Goal: Transaction & Acquisition: Purchase product/service

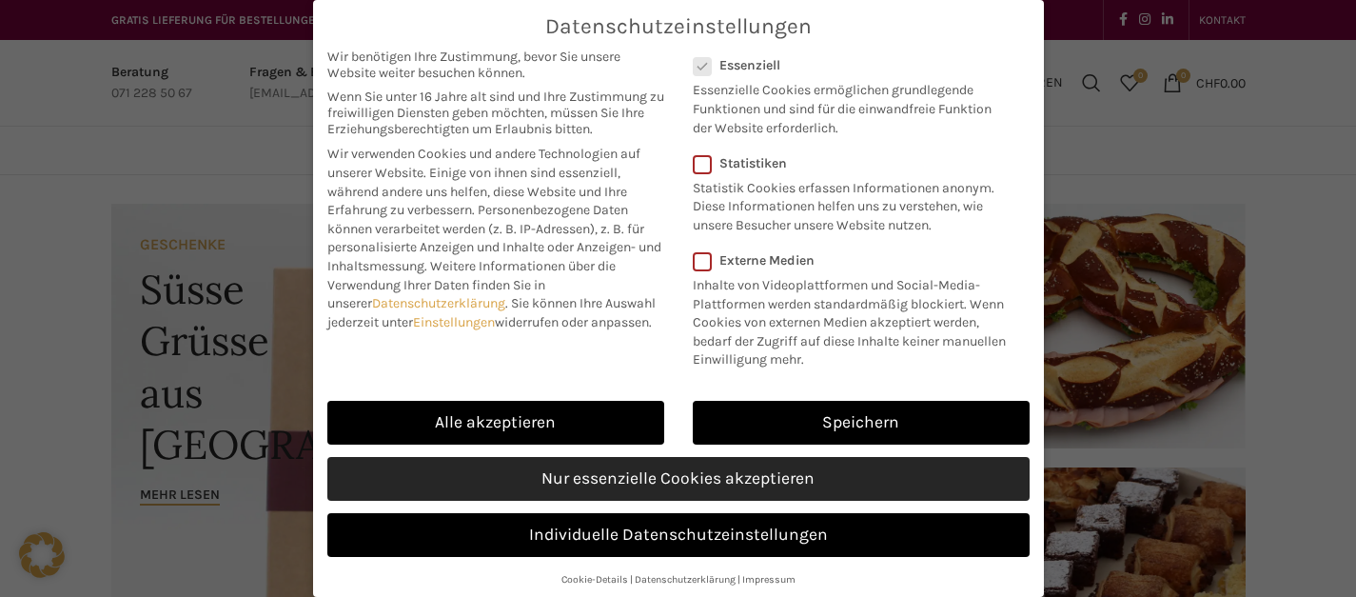
click at [626, 498] on link "Nur essenzielle Cookies akzeptieren" at bounding box center [678, 479] width 702 height 44
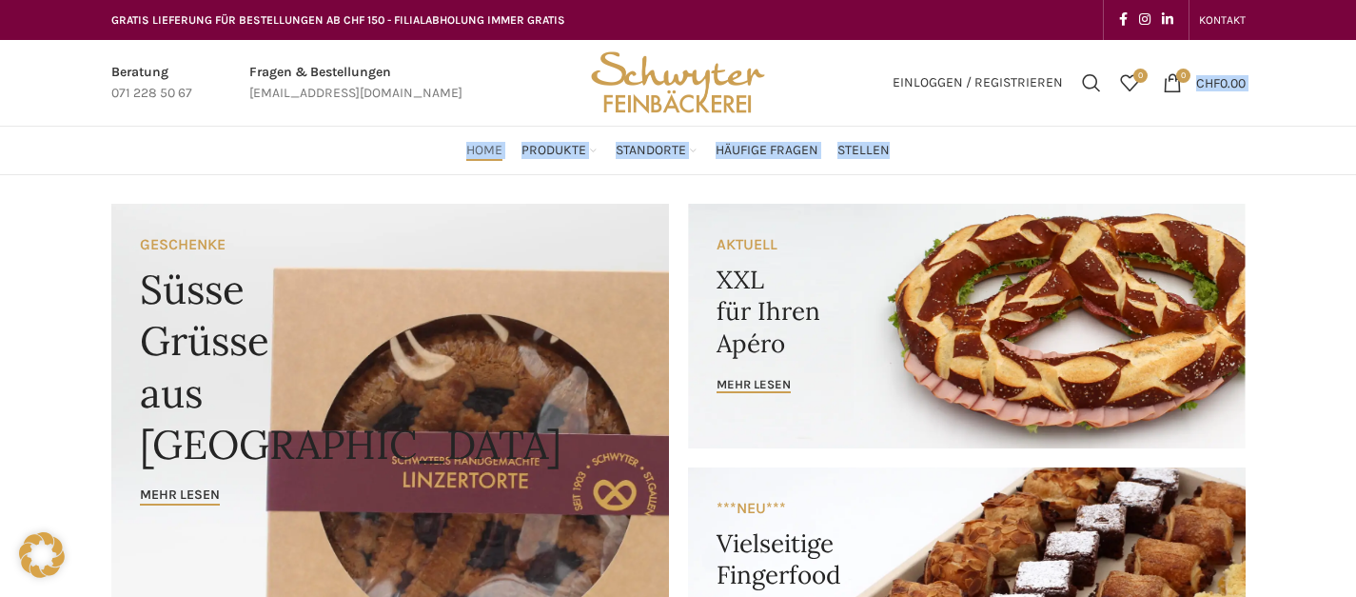
drag, startPoint x: 1355, startPoint y: 69, endPoint x: 1357, endPoint y: 167, distance: 98.0
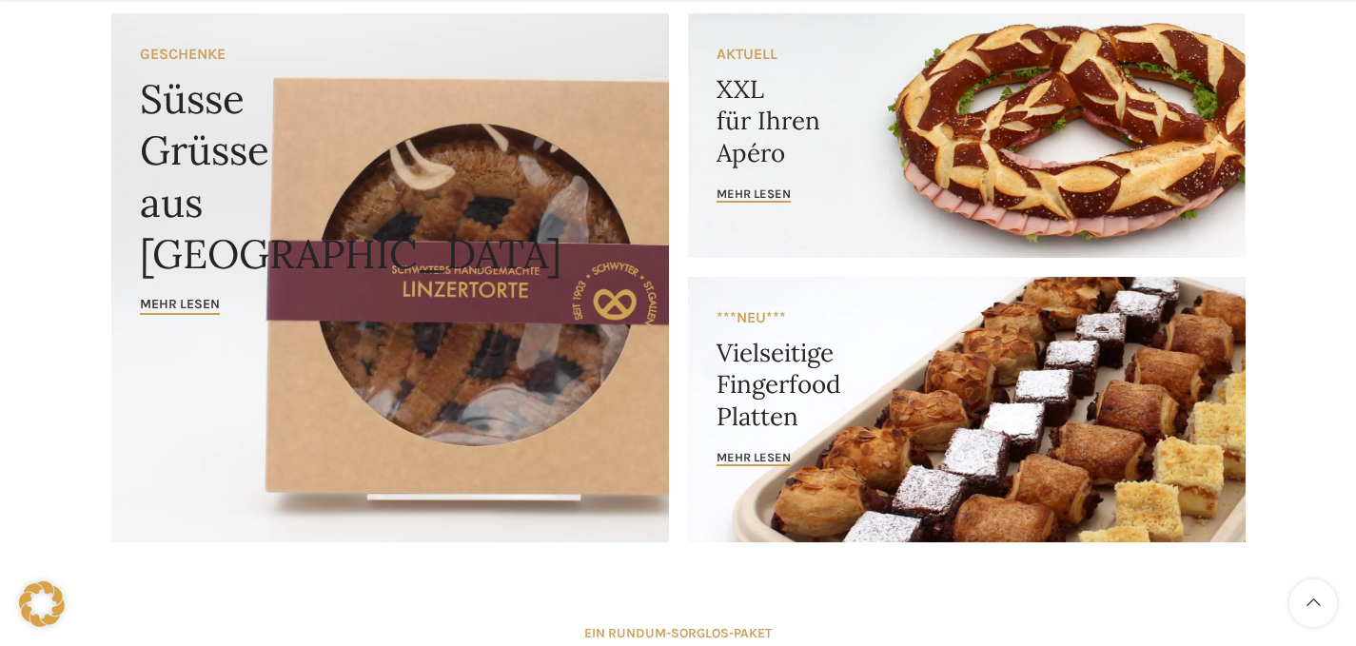
scroll to position [199, 0]
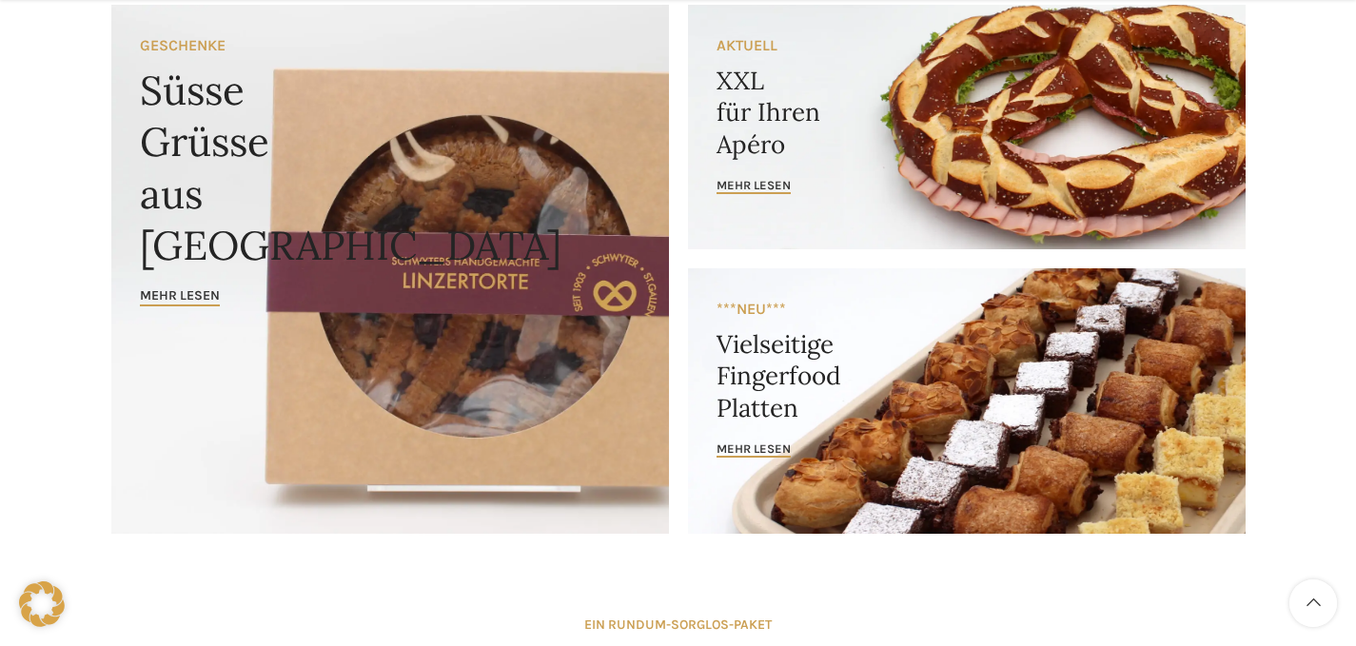
click at [784, 142] on link "Banner link" at bounding box center [967, 127] width 558 height 245
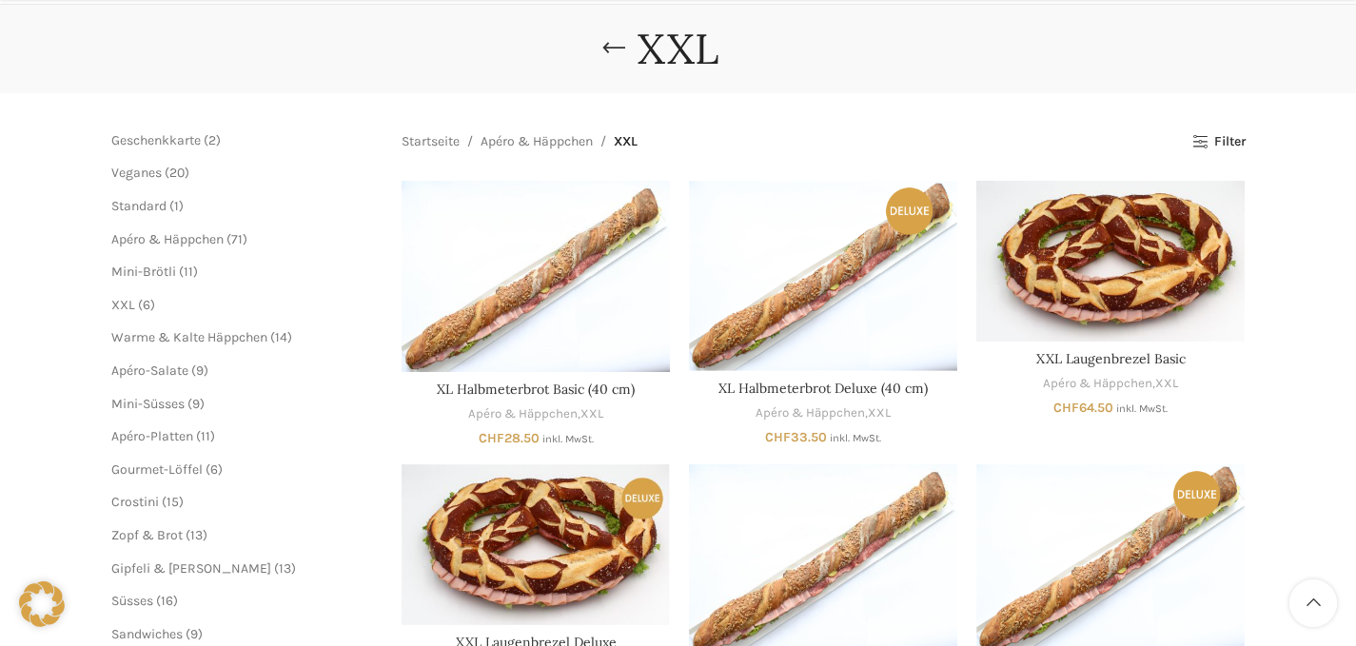
scroll to position [230, 0]
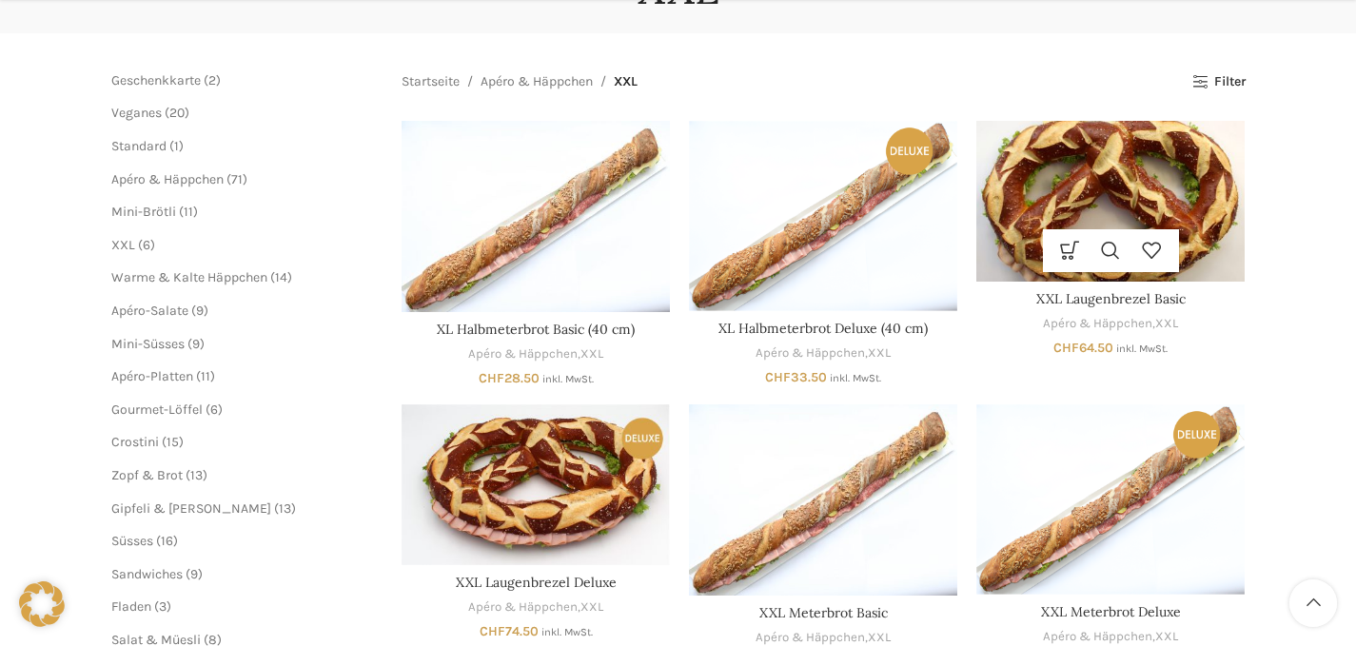
click at [1142, 193] on img "XXL Laugenbrezel Basic" at bounding box center [1110, 201] width 268 height 161
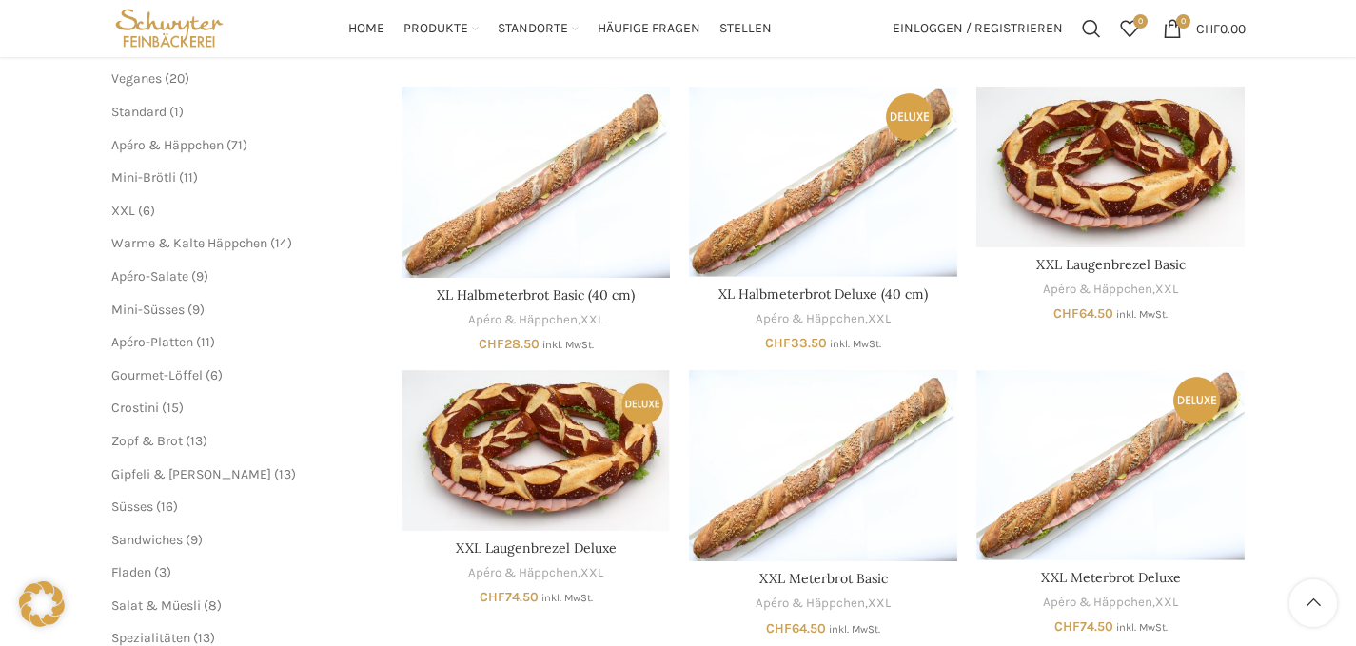
scroll to position [254, 0]
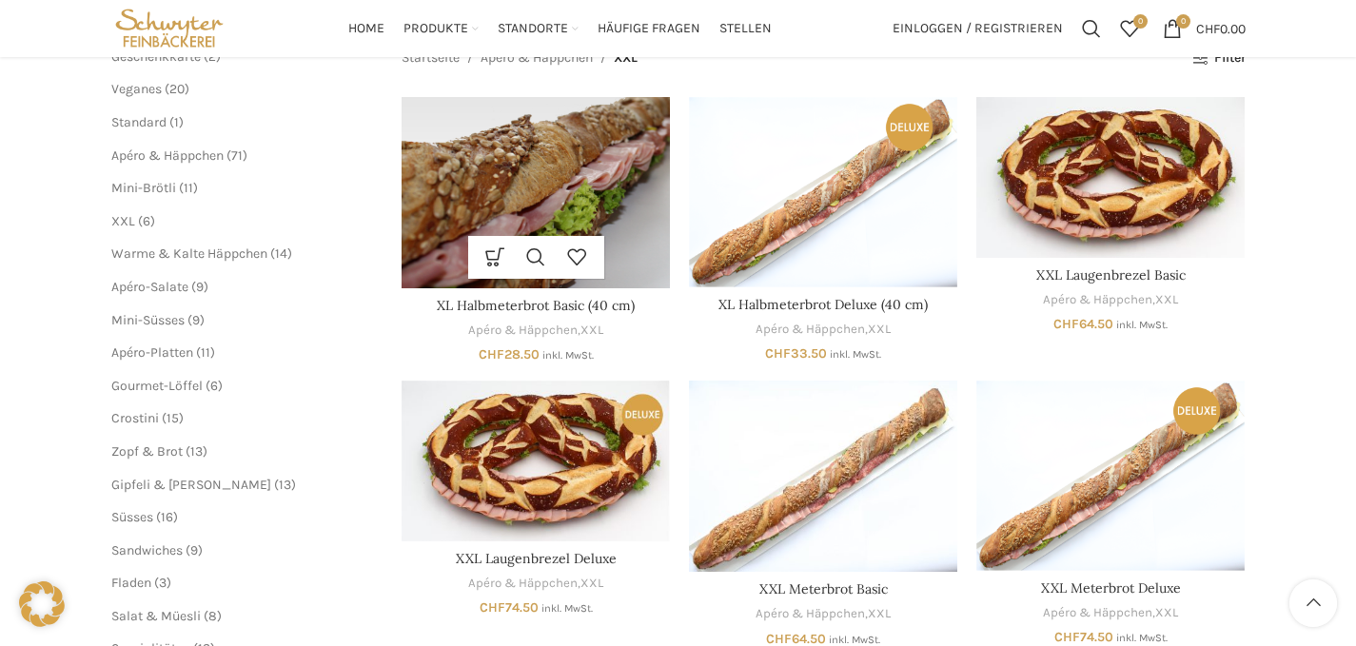
click at [512, 163] on img "XL Halbmeterbrot Basic (40 cm)" at bounding box center [536, 192] width 268 height 191
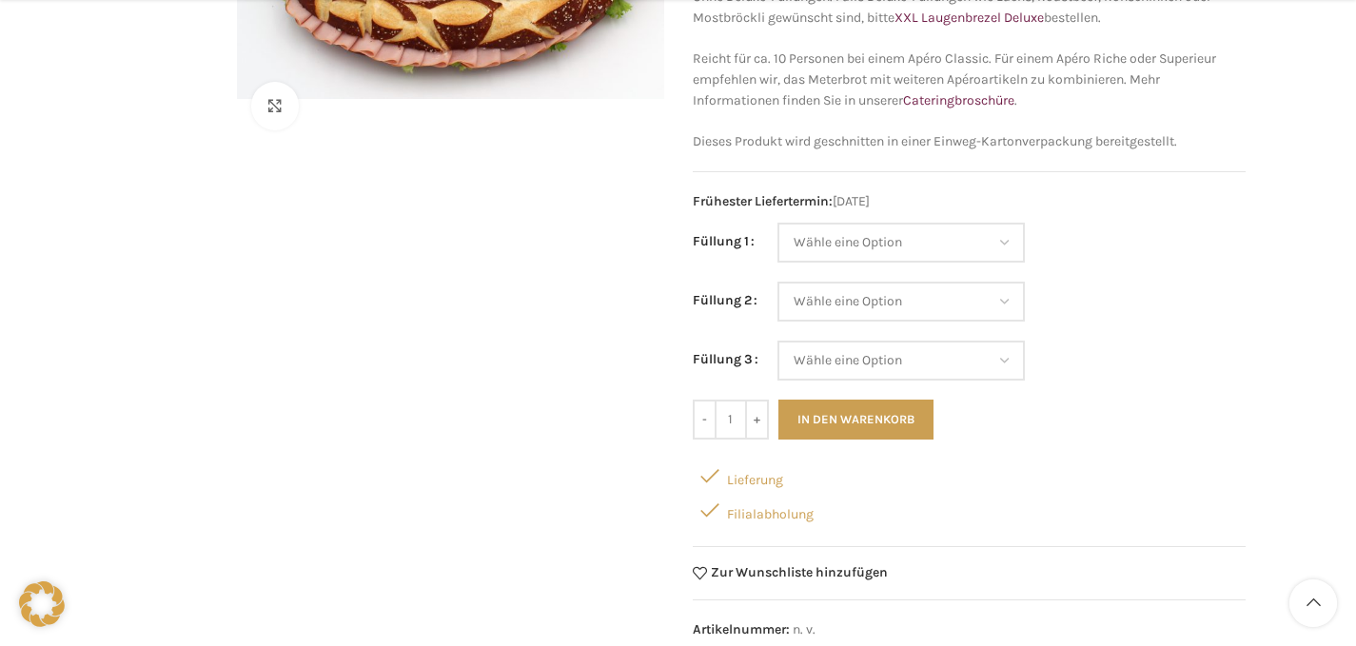
scroll to position [384, 0]
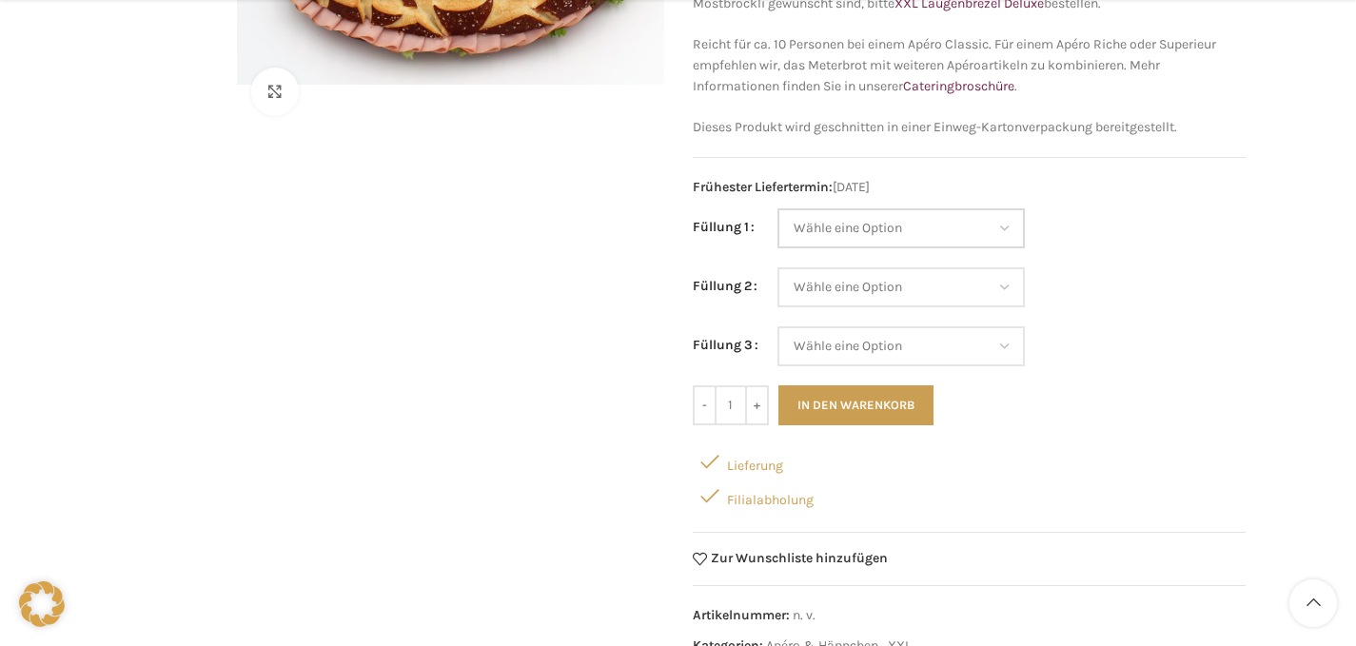
click at [847, 214] on select "Wähle eine Option Salami Schinken Fleischkäse Trutenschinken Appenzellerkäse Gr…" at bounding box center [901, 228] width 247 height 40
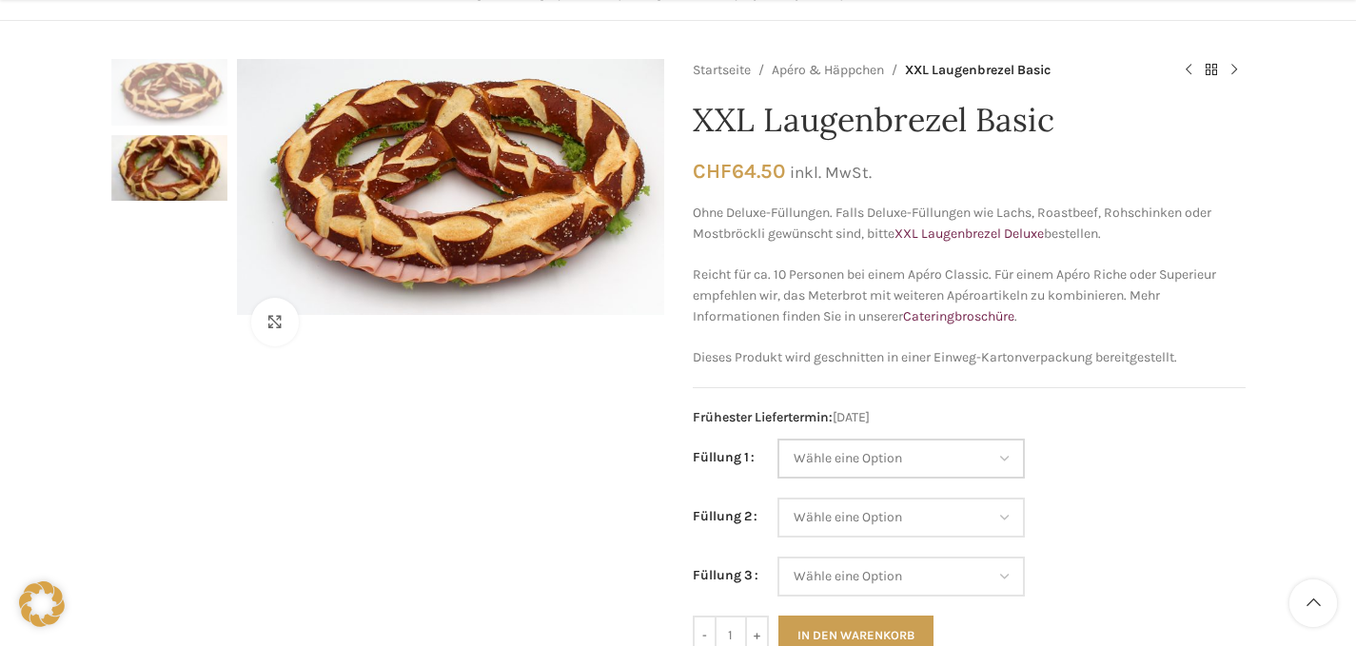
scroll to position [206, 0]
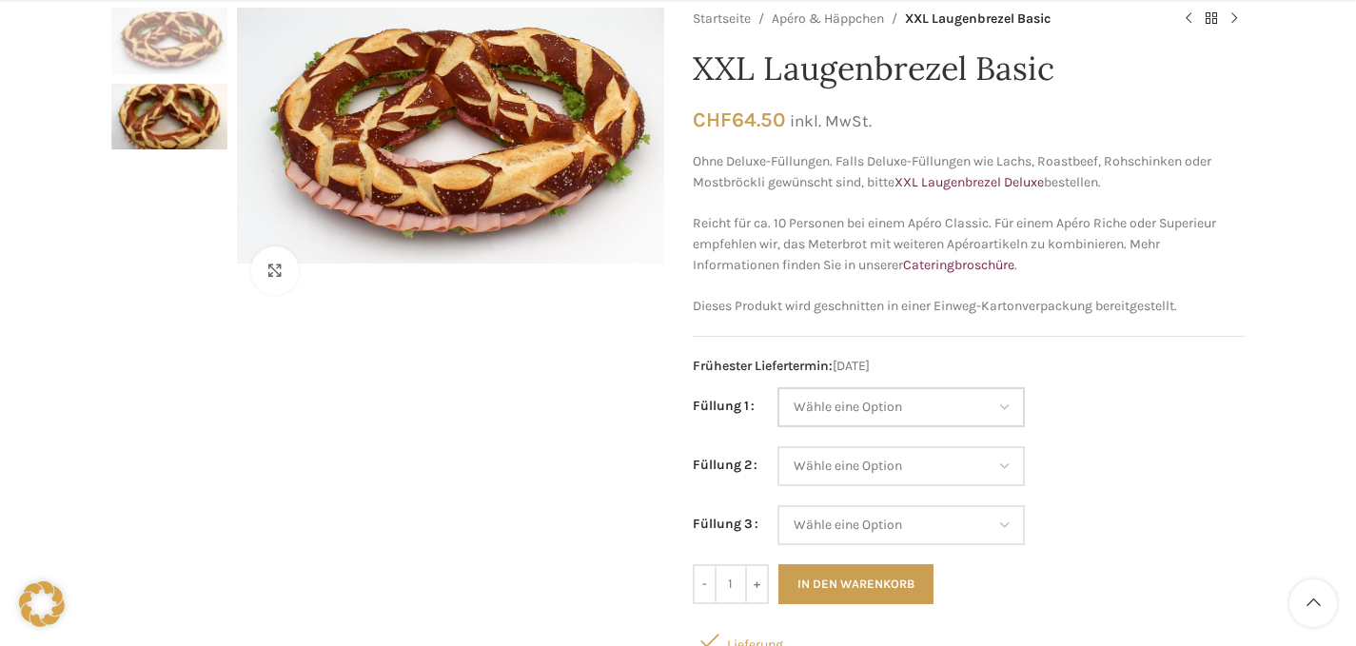
click at [854, 397] on select "Wähle eine Option Salami Schinken Fleischkäse Trutenschinken Appenzellerkäse Gr…" at bounding box center [901, 407] width 247 height 40
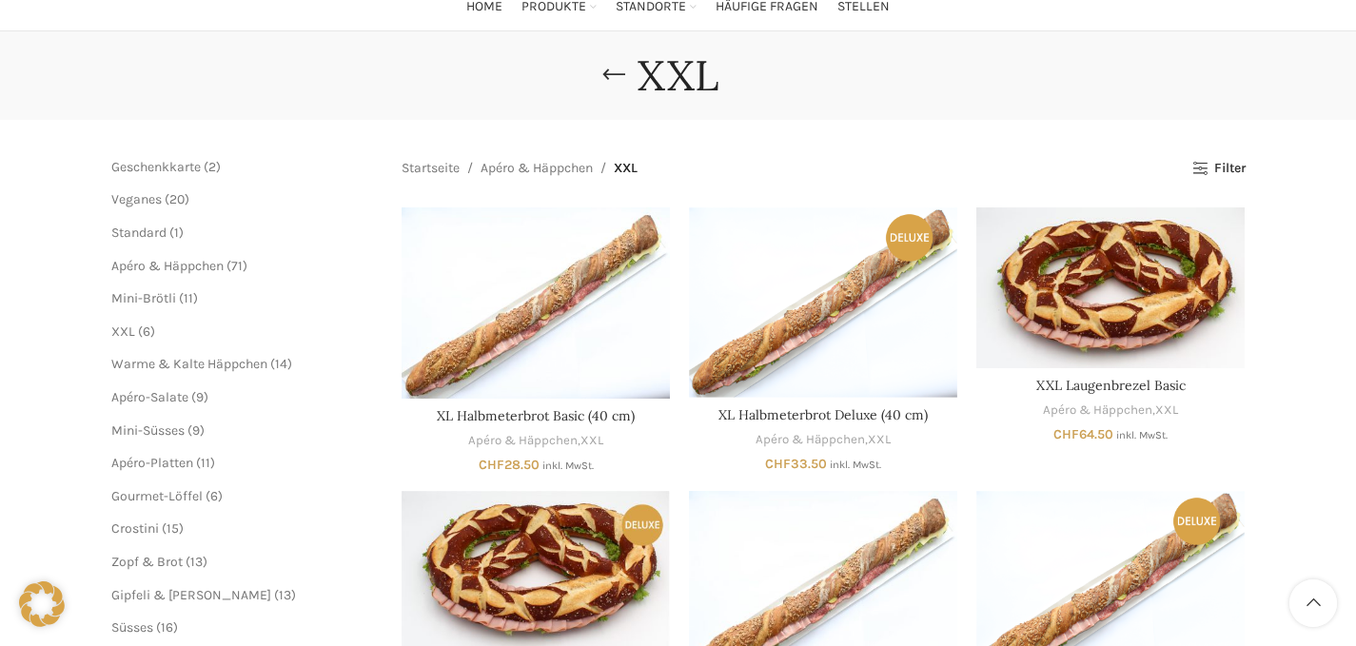
scroll to position [132, 0]
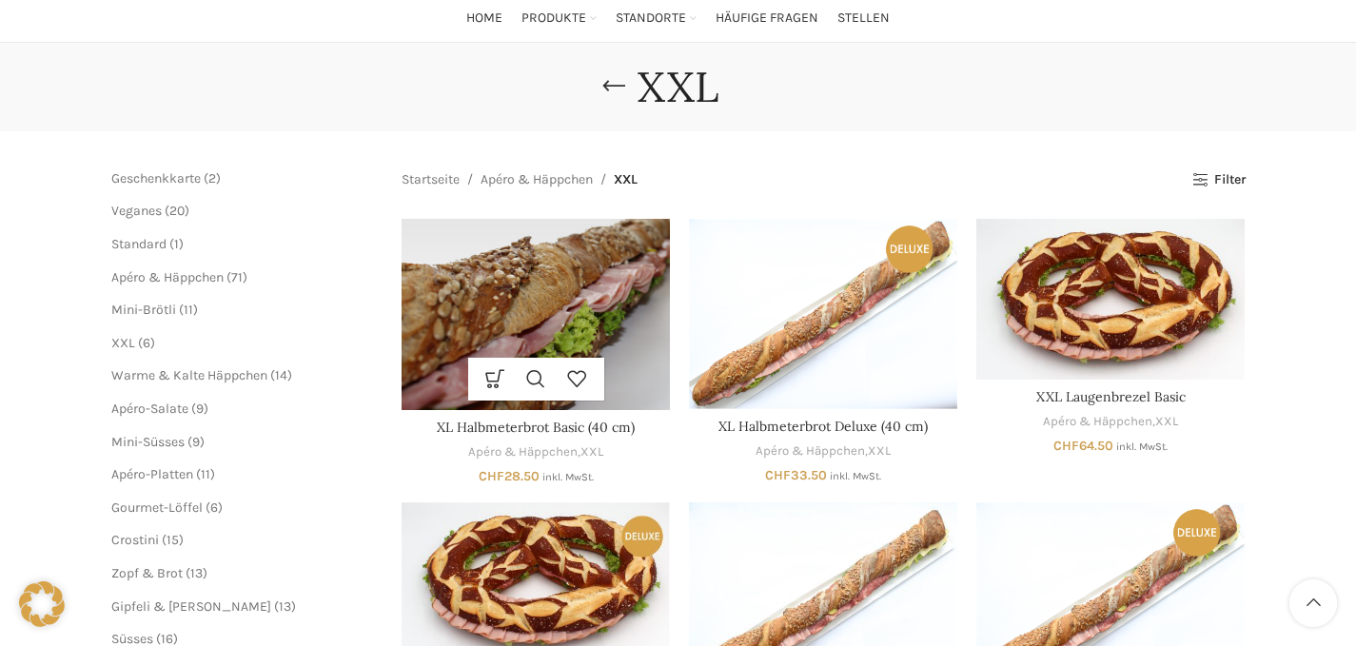
click at [593, 308] on img "XL Halbmeterbrot Basic (40 cm)" at bounding box center [536, 314] width 268 height 191
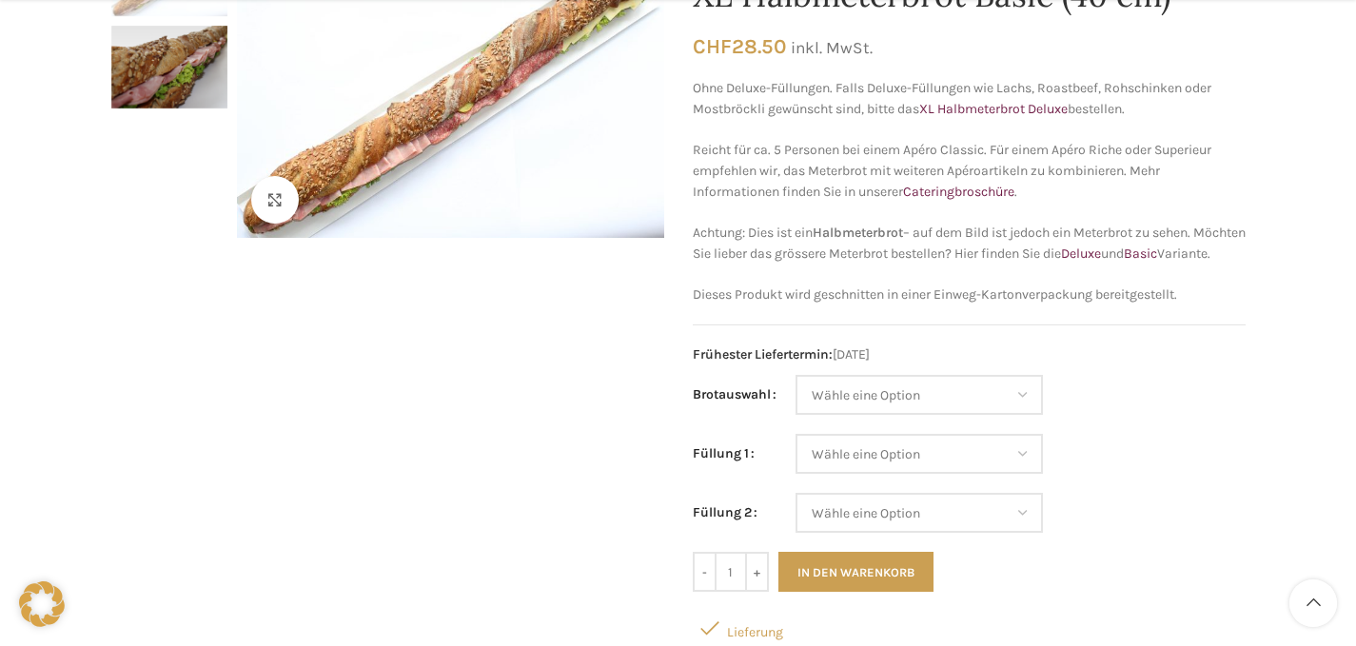
scroll to position [330, 0]
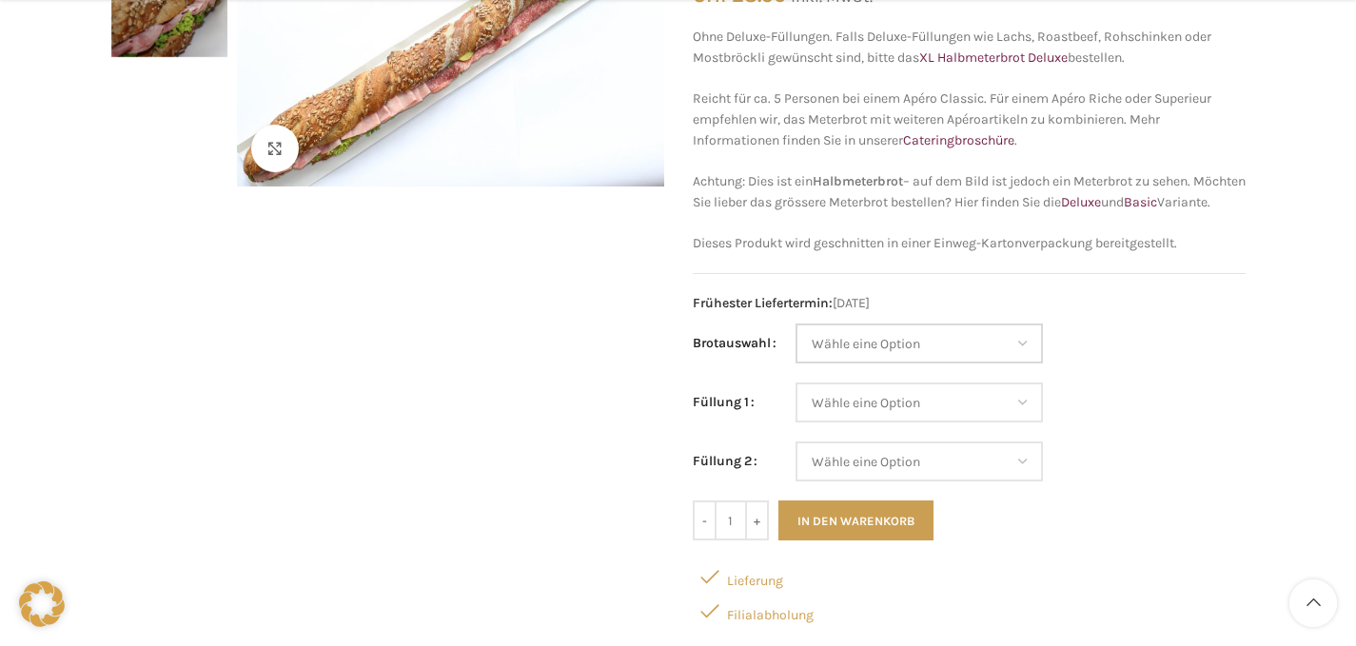
click at [835, 363] on select "Wähle eine Option Baguette Paillasse dunkel Paillasse knusper (Bild) Laugenbagu…" at bounding box center [919, 344] width 247 height 40
click at [964, 361] on select "Wähle eine Option Baguette Paillasse dunkel Paillasse knusper (Bild) Laugenbagu…" at bounding box center [919, 344] width 247 height 40
select select "Paillasse dunkel"
click at [910, 408] on select "Wähle eine Option Salami Schinken Fleischkäse Trutenschinken Appenzellerkäse Gr…" at bounding box center [919, 403] width 247 height 40
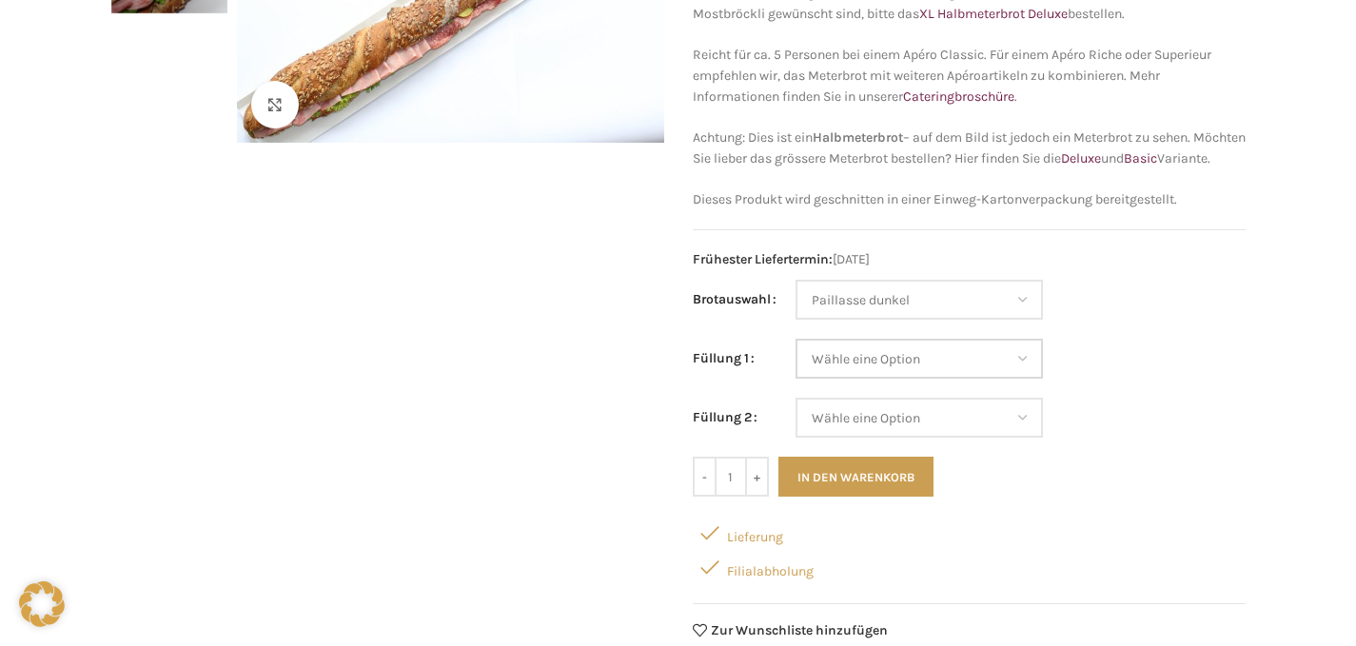
scroll to position [0, 0]
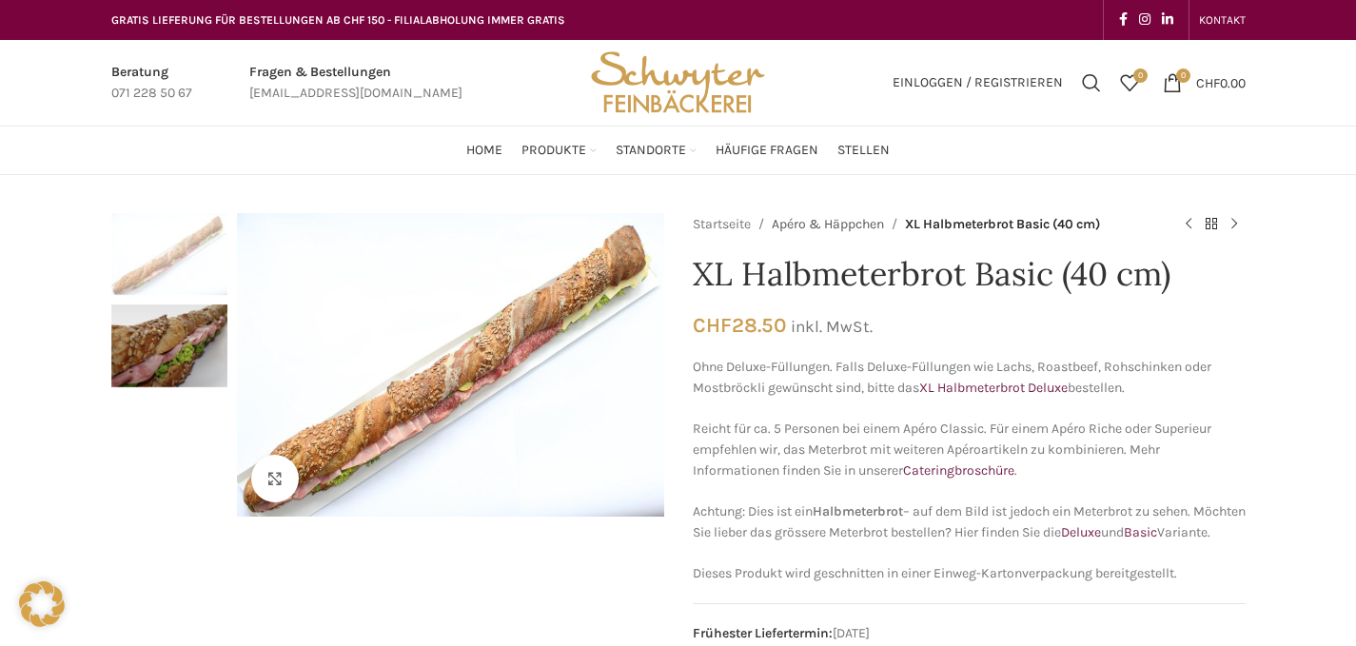
click at [826, 225] on link "Apéro & Häppchen" at bounding box center [828, 224] width 112 height 21
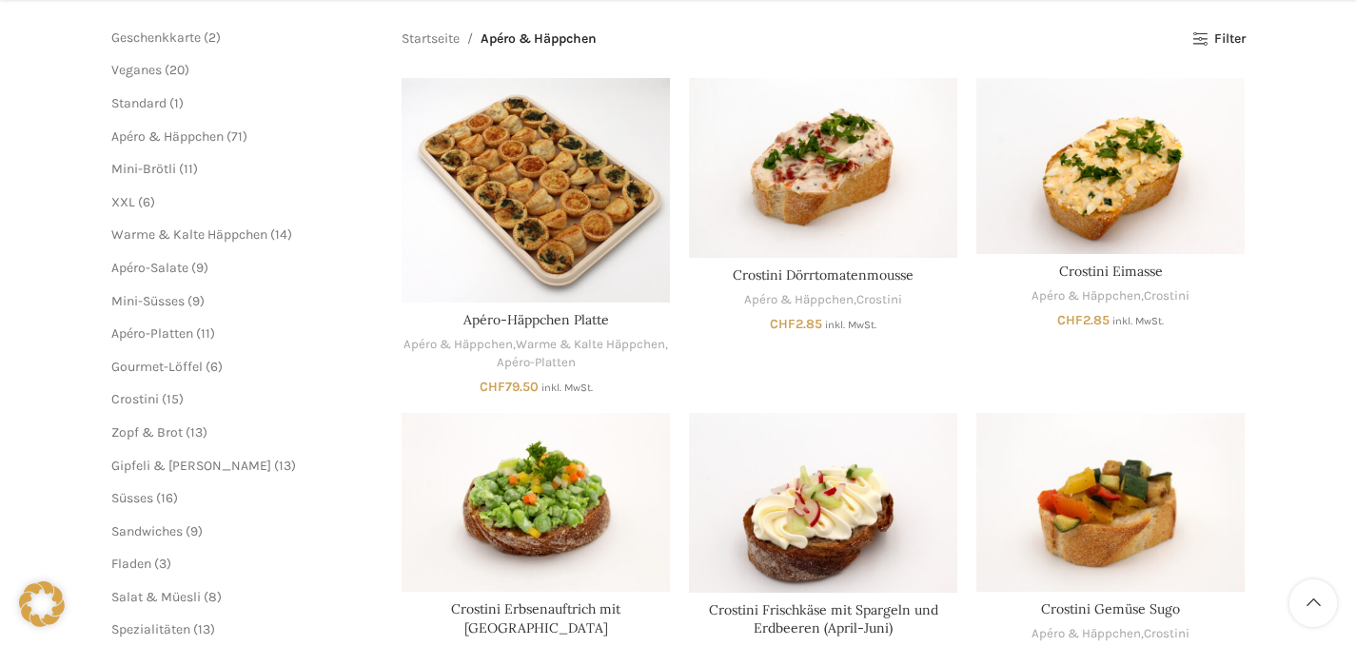
scroll to position [302, 0]
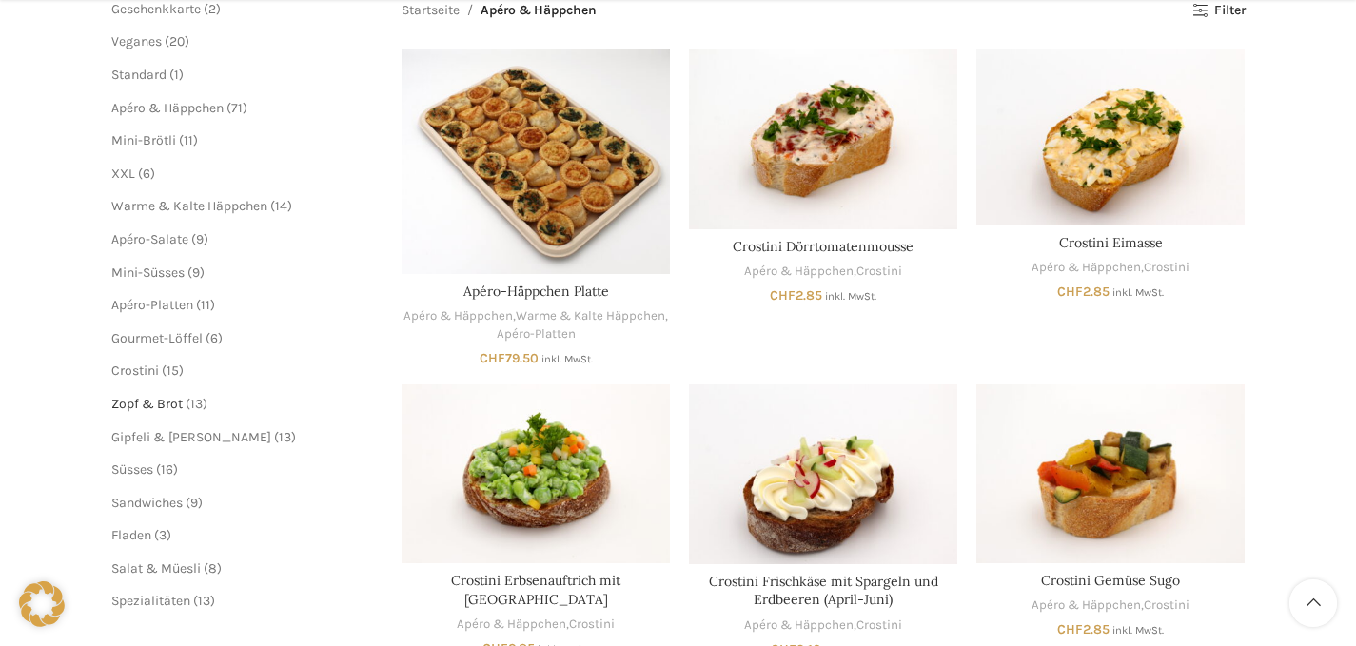
click at [159, 405] on span "Zopf & Brot" at bounding box center [146, 404] width 71 height 16
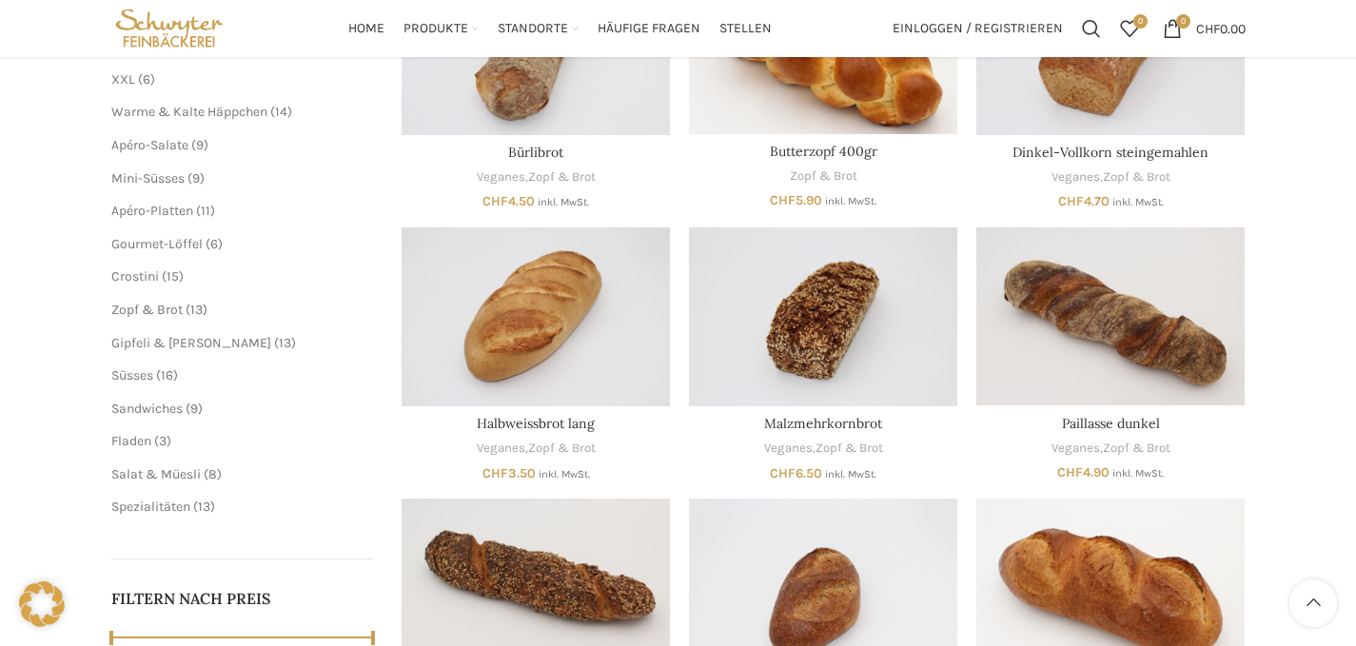
scroll to position [387, 0]
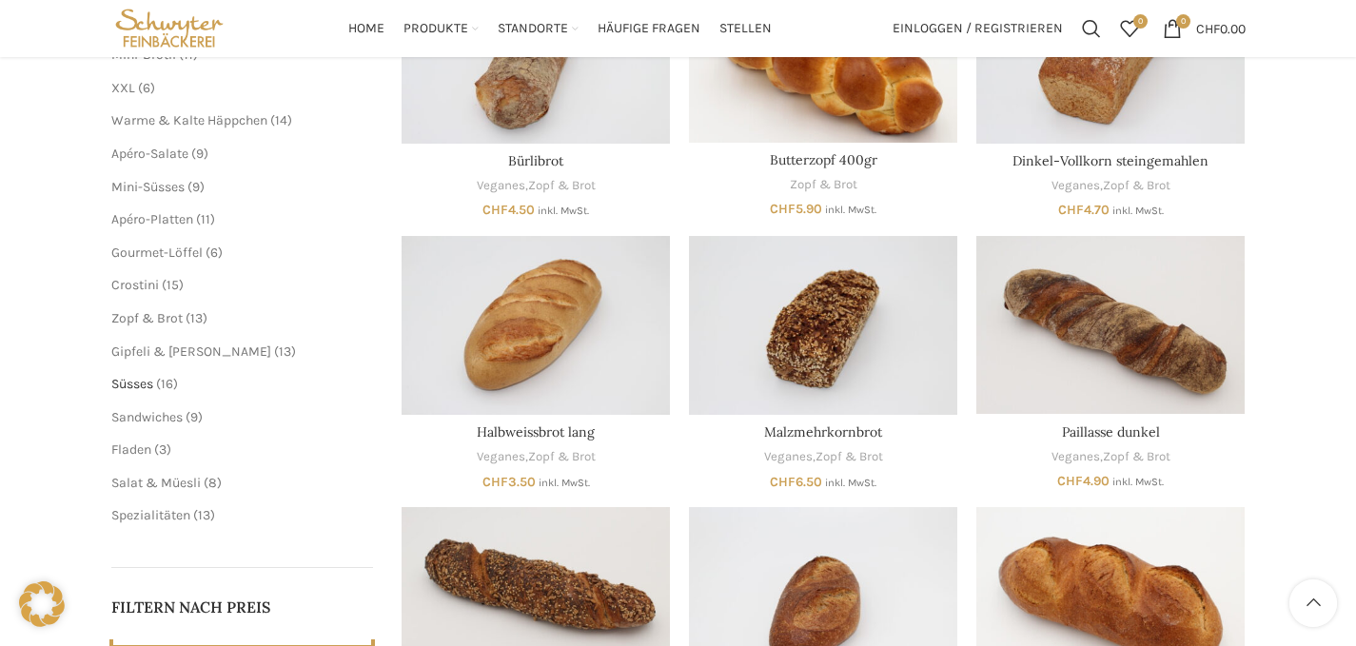
click at [145, 387] on span "Süsses" at bounding box center [132, 384] width 42 height 16
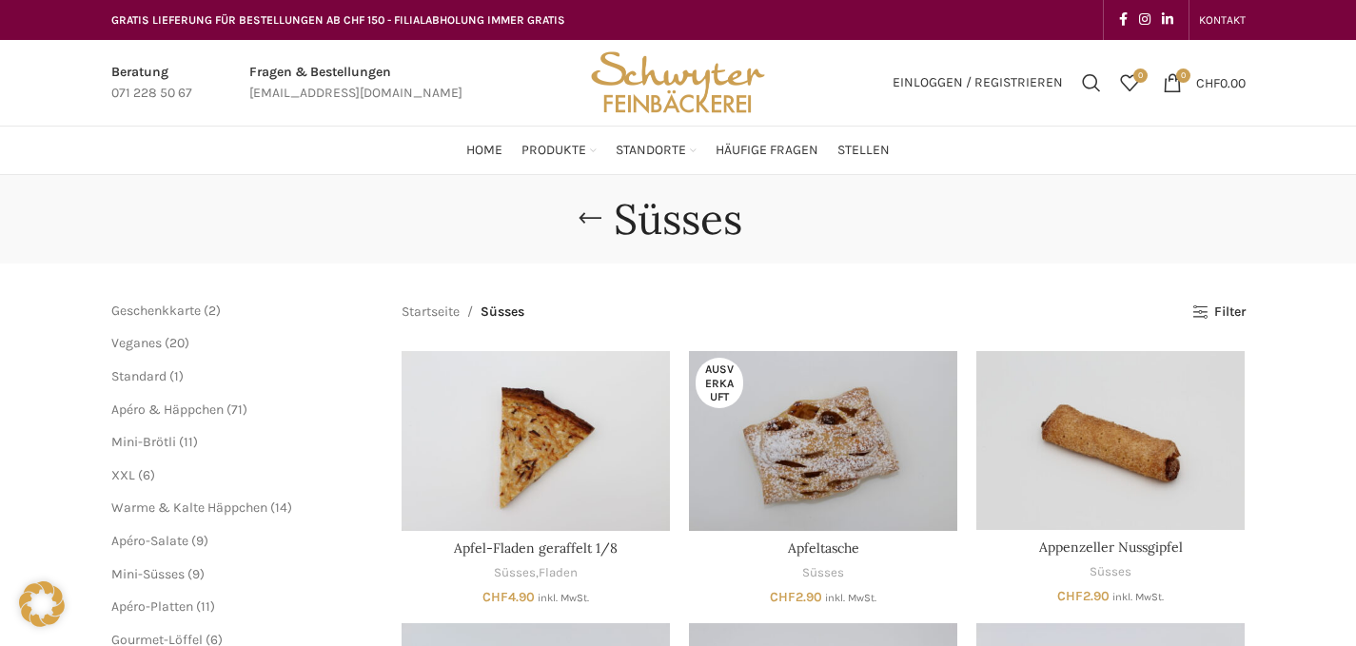
drag, startPoint x: 1354, startPoint y: 68, endPoint x: 1354, endPoint y: 115, distance: 47.6
click at [1354, 115] on div "Beratung 071 228 50 67 Fragen & Bestellungen bestellungen@schwyter.com Einlogge…" at bounding box center [678, 83] width 1356 height 87
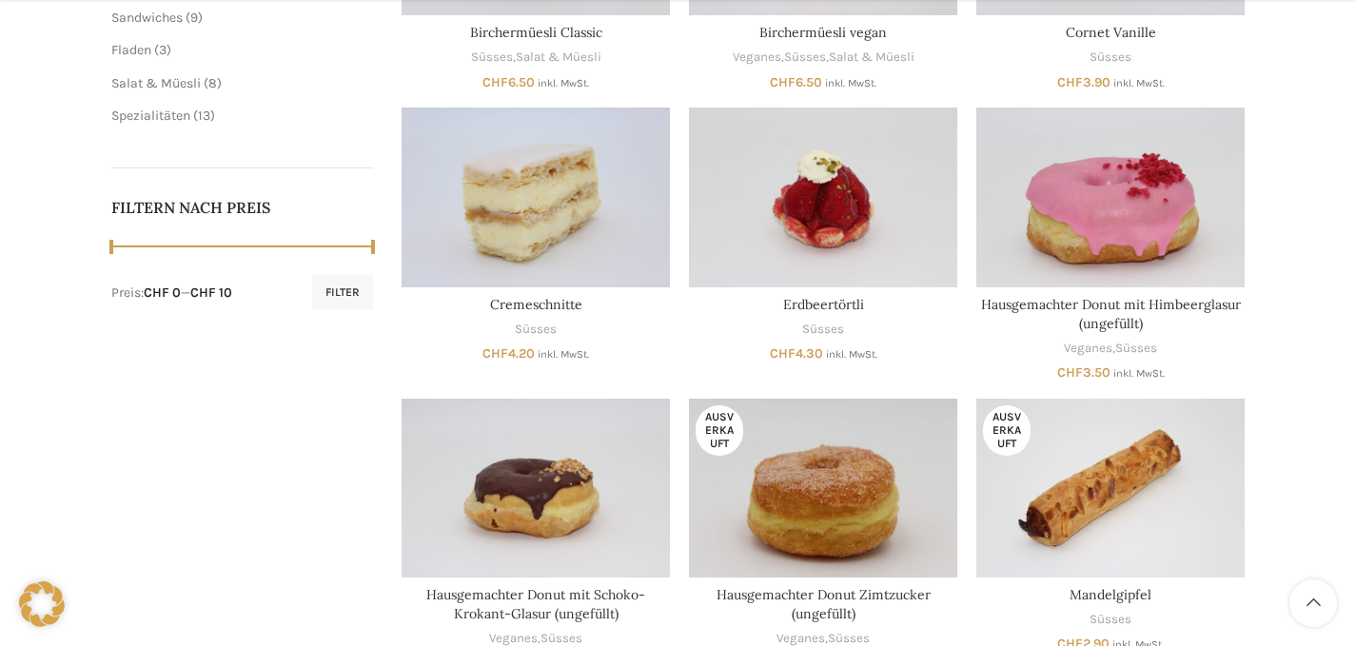
scroll to position [1109, 0]
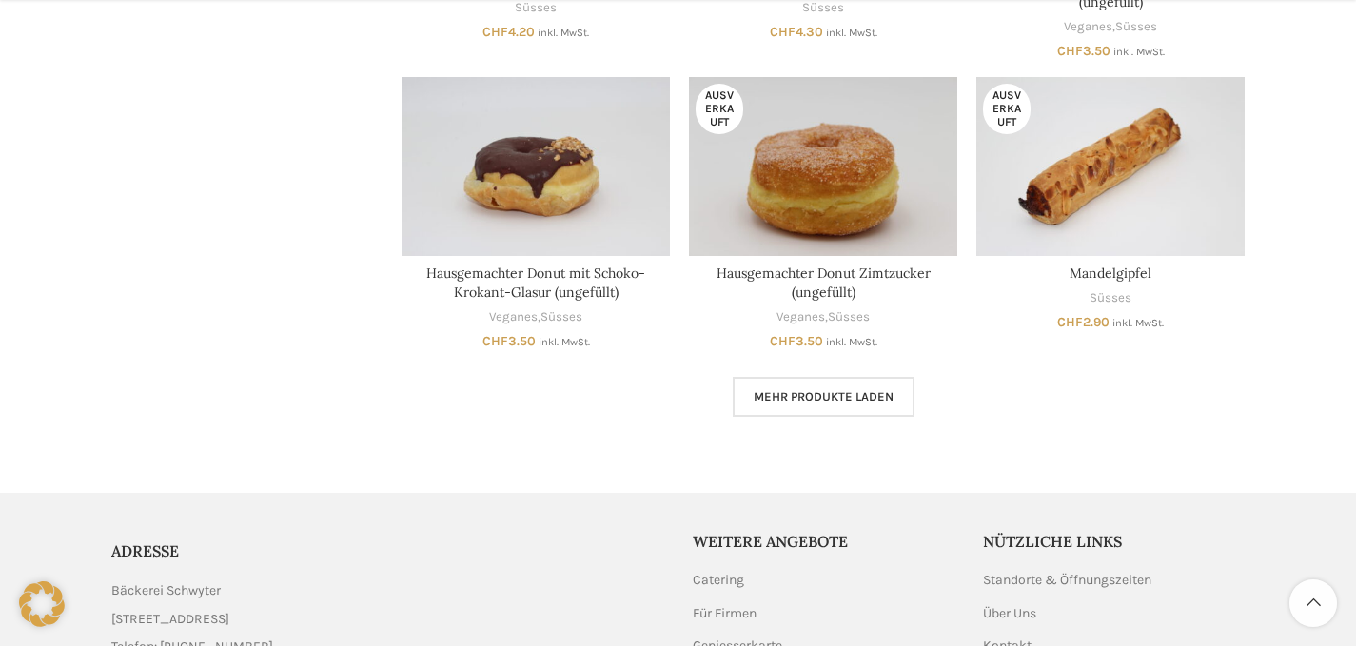
click at [790, 406] on link "Mehr Produkte laden" at bounding box center [824, 397] width 182 height 40
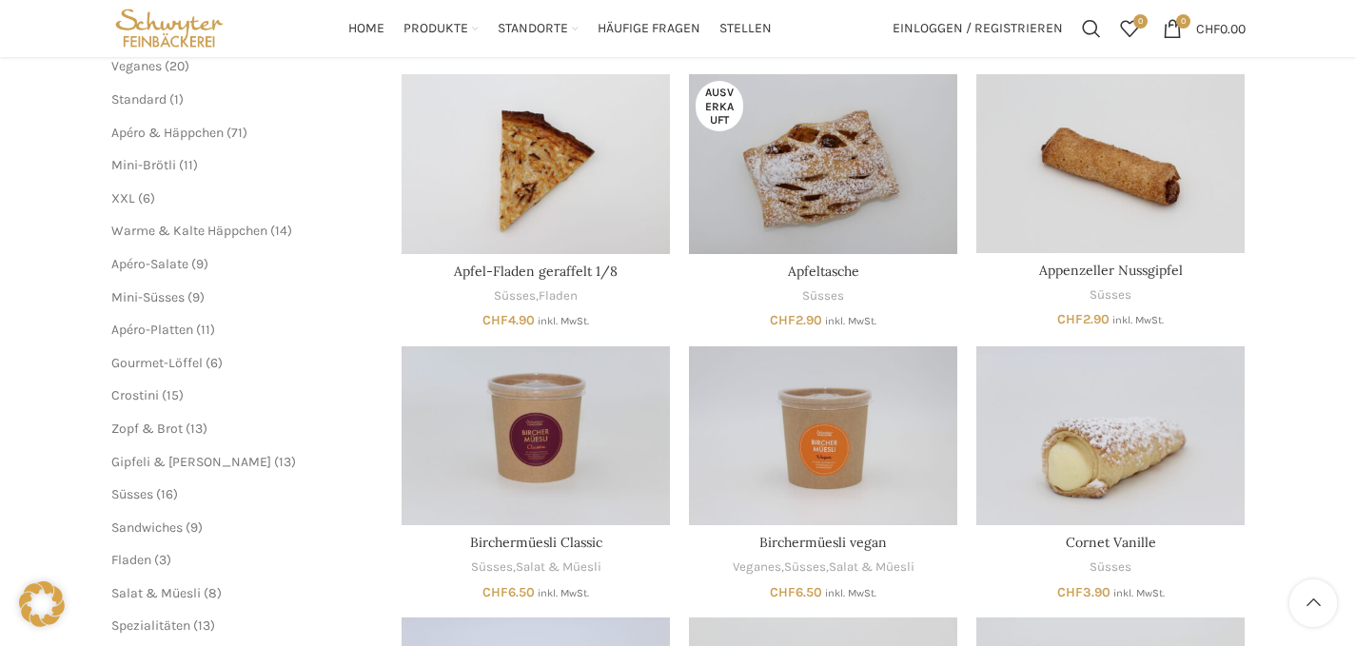
scroll to position [253, 0]
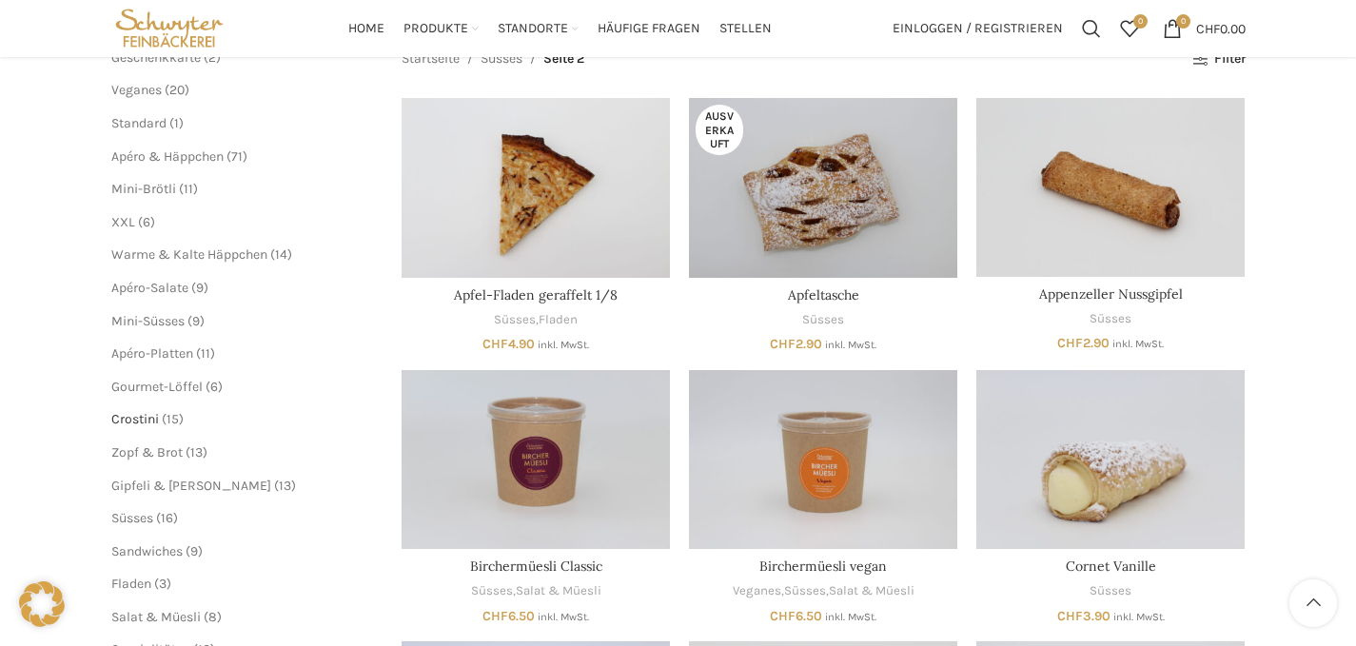
click at [153, 414] on span "Crostini" at bounding box center [135, 419] width 48 height 16
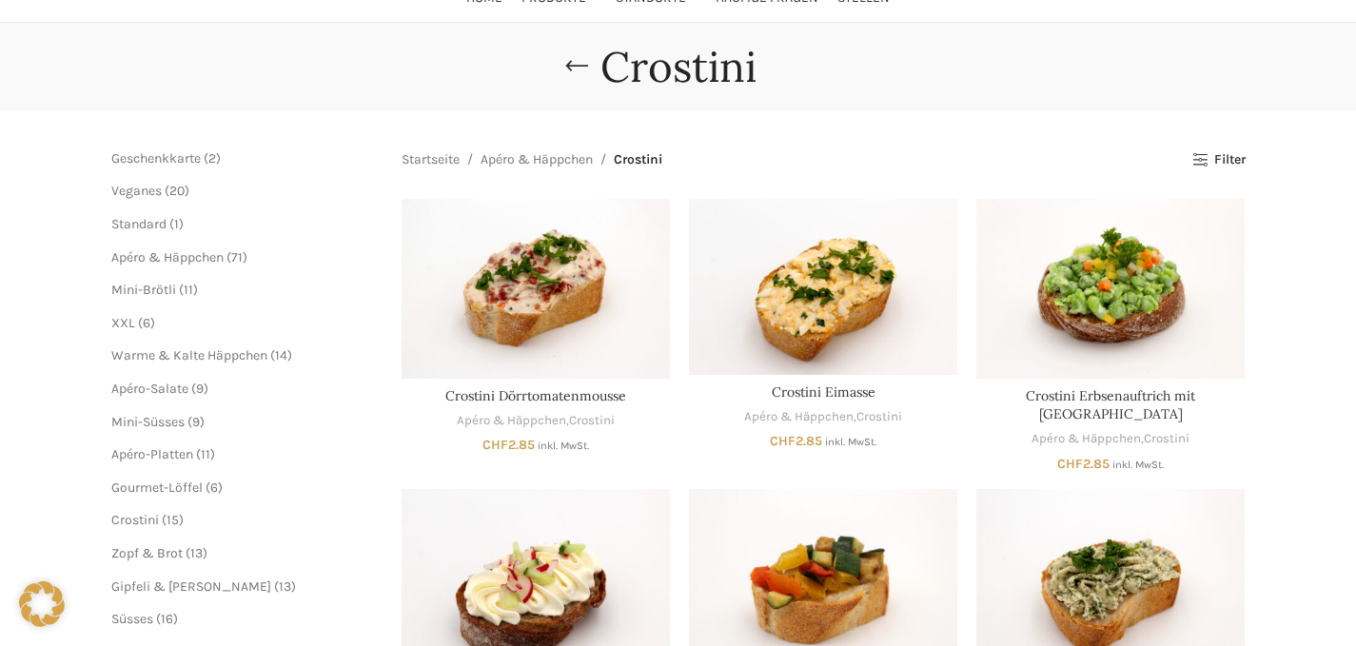
scroll to position [68, 0]
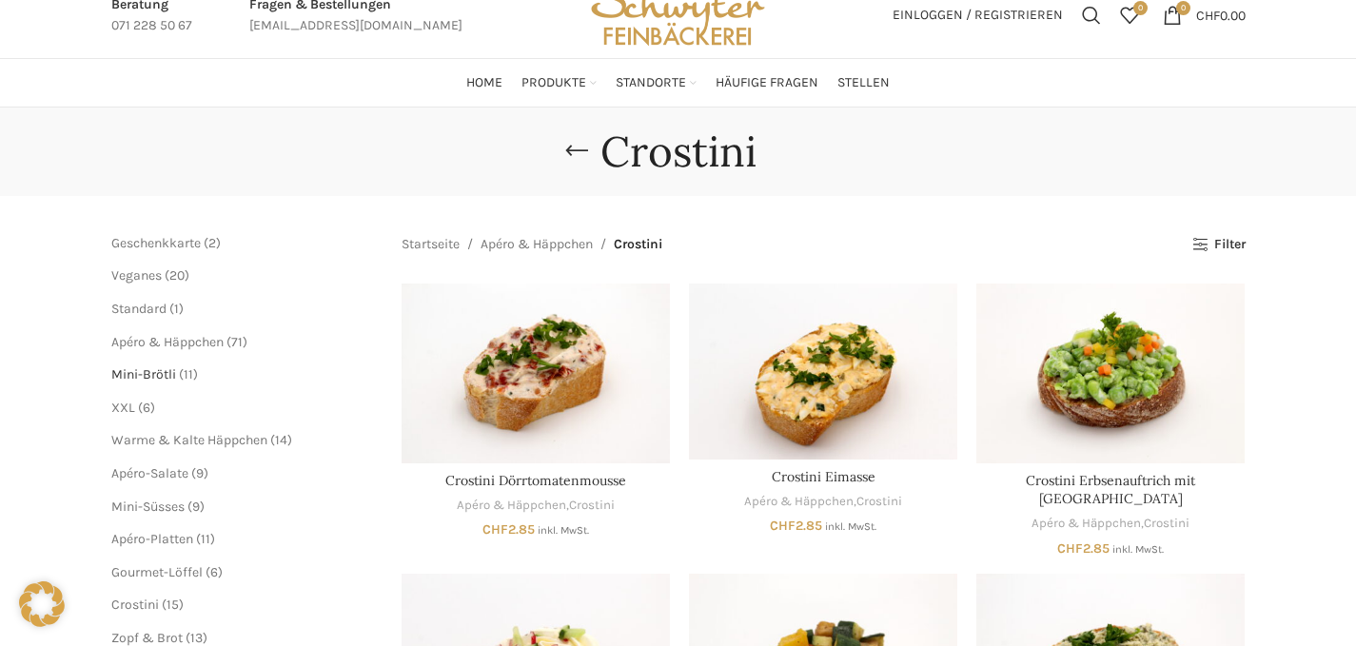
click at [163, 368] on span "Mini-Brötli" at bounding box center [143, 374] width 65 height 16
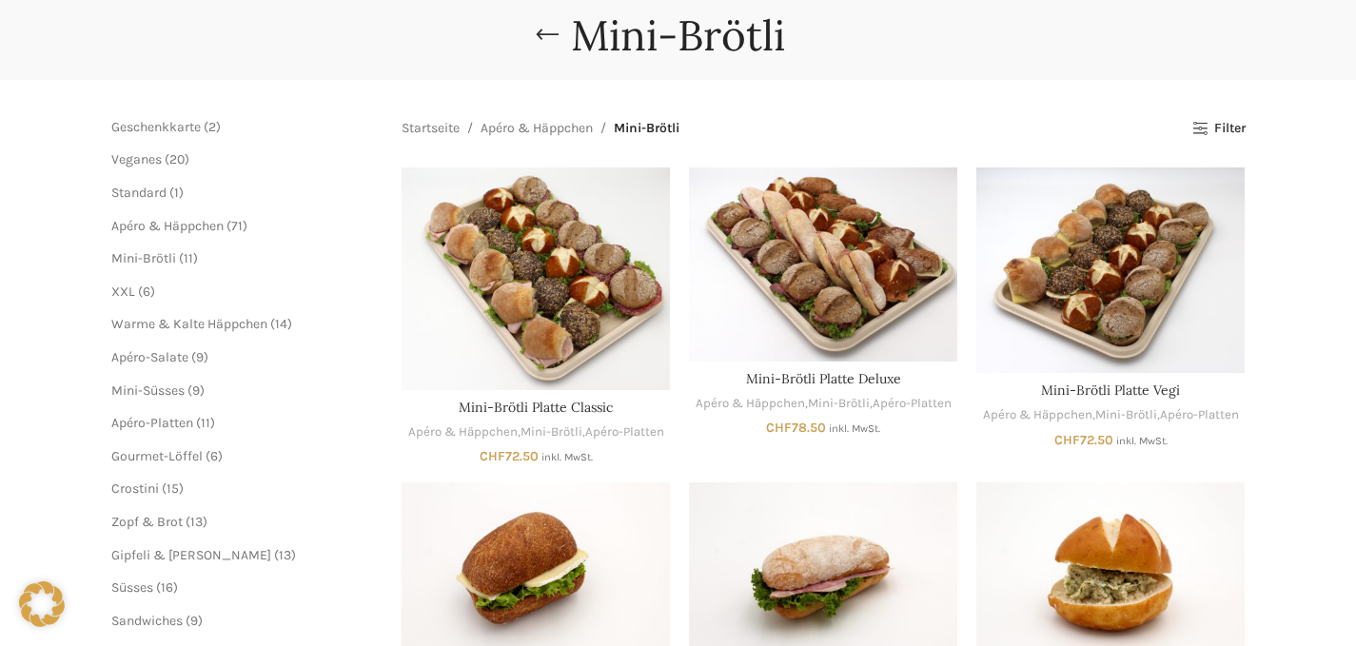
scroll to position [186, 0]
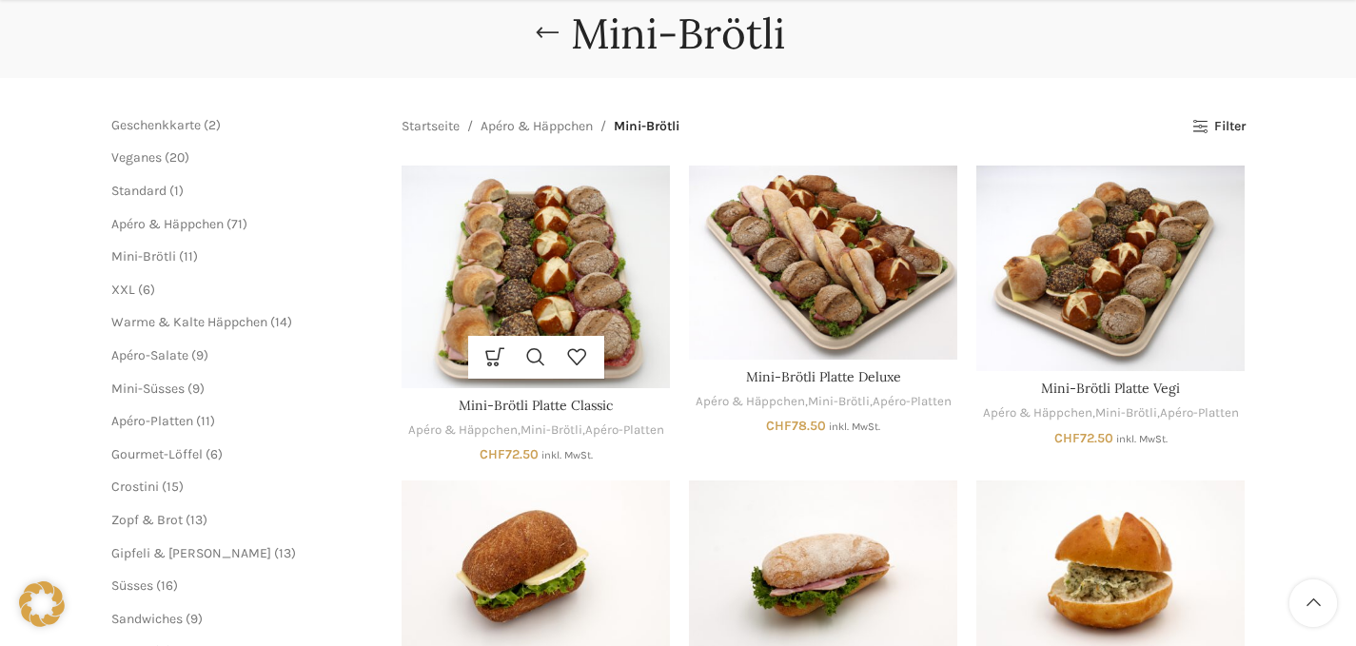
click at [583, 277] on img "Mini-Brötli Platte Classic" at bounding box center [536, 277] width 268 height 223
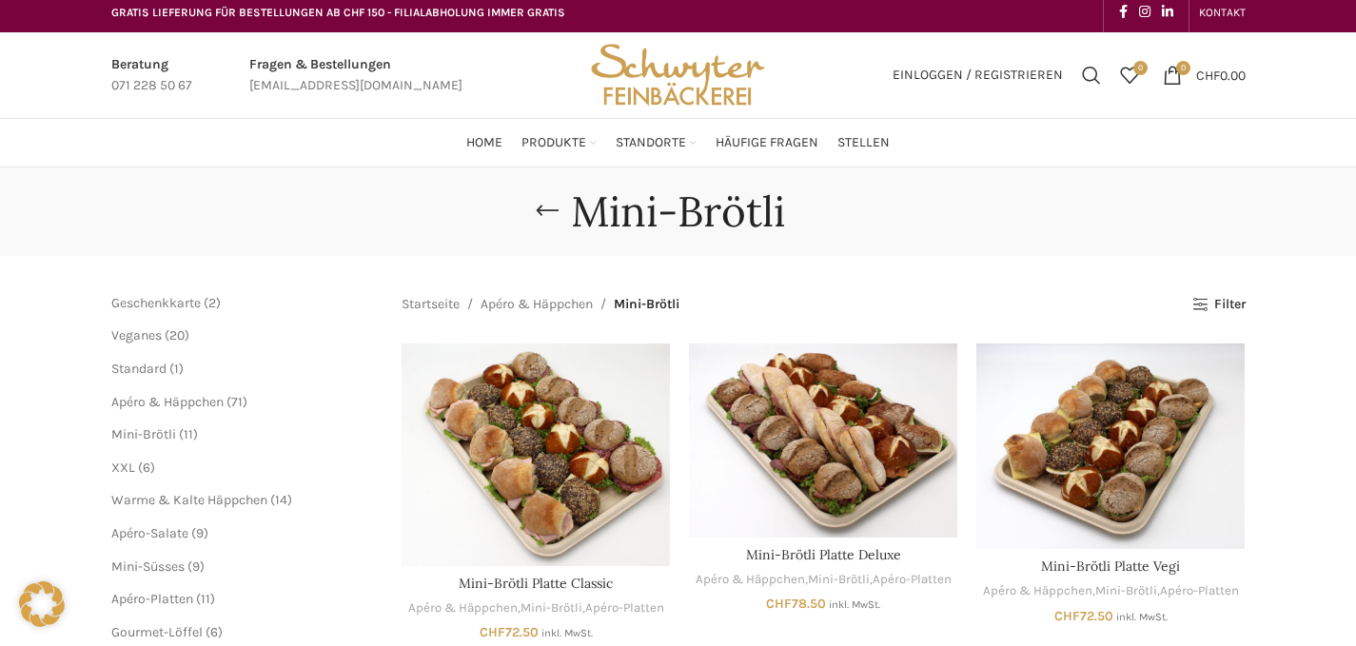
scroll to position [0, 0]
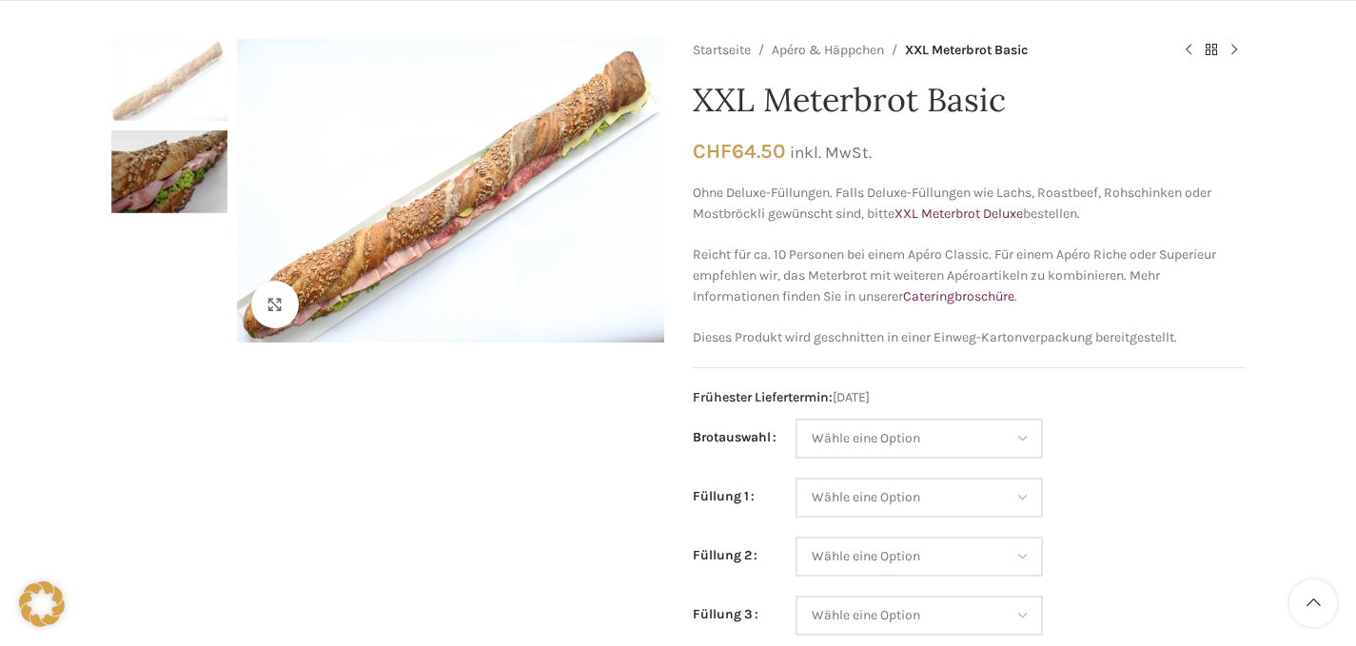
scroll to position [173, 0]
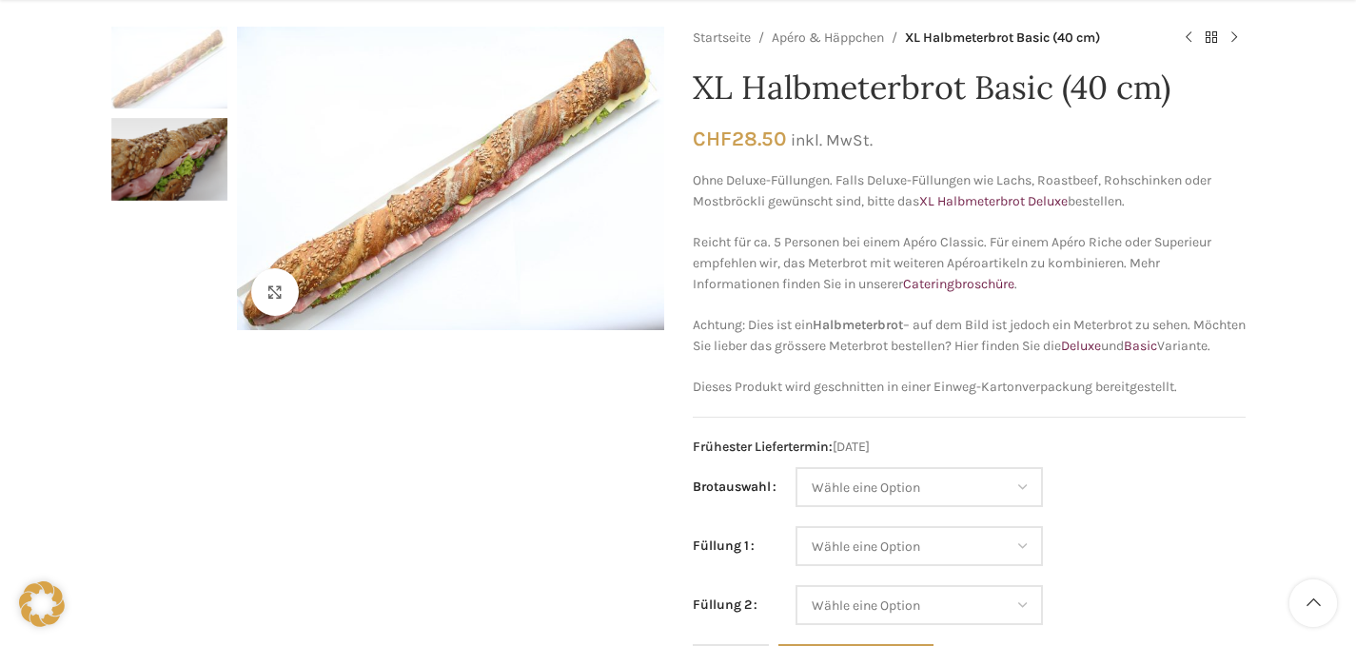
scroll to position [237, 0]
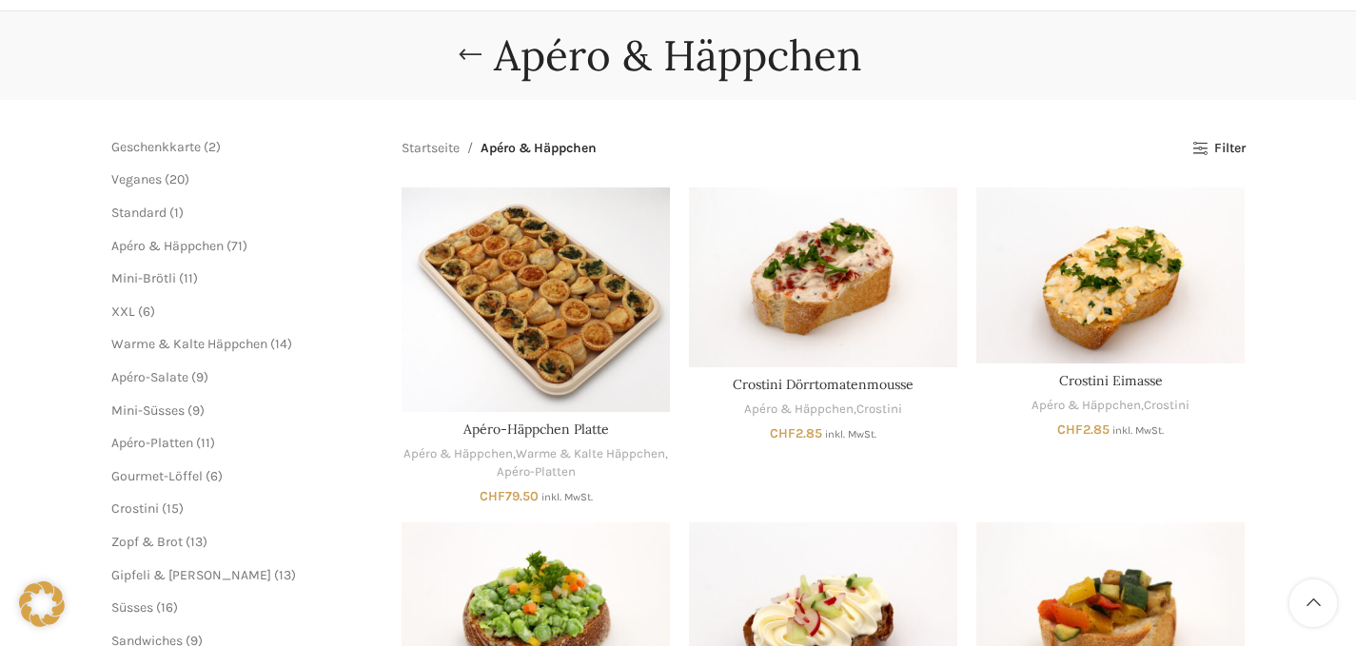
scroll to position [159, 0]
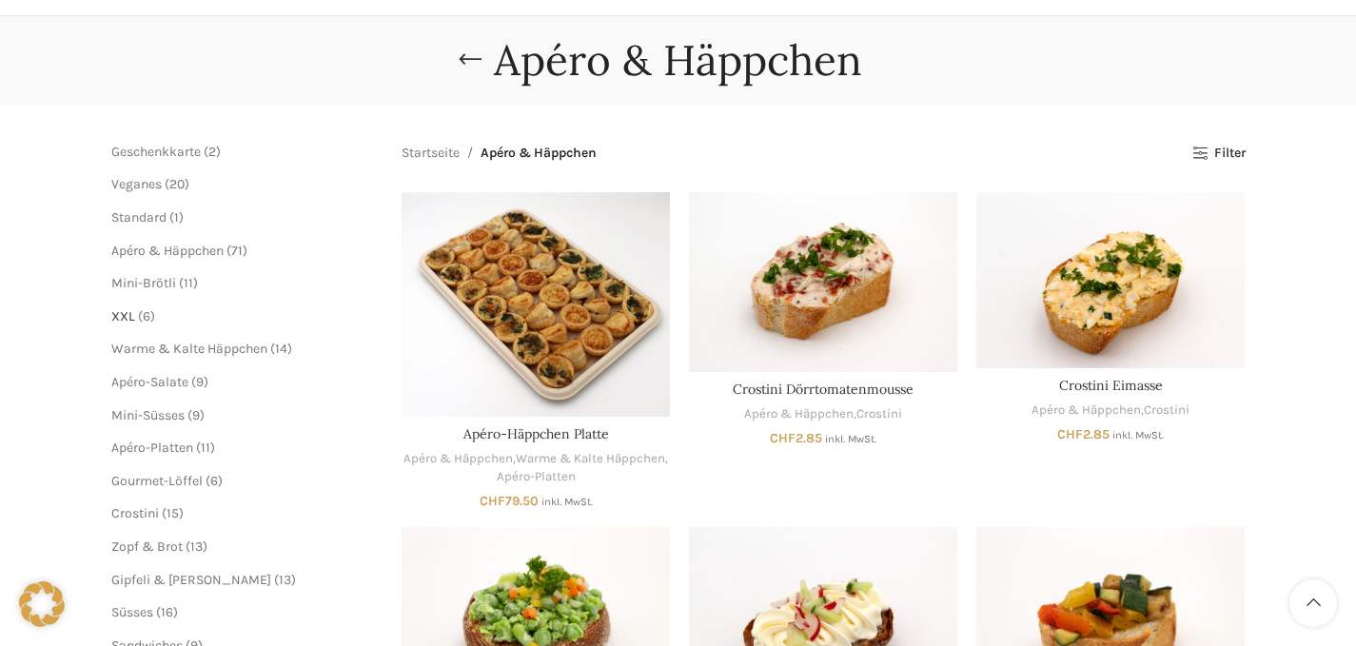
click at [127, 314] on span "XXL" at bounding box center [123, 316] width 24 height 16
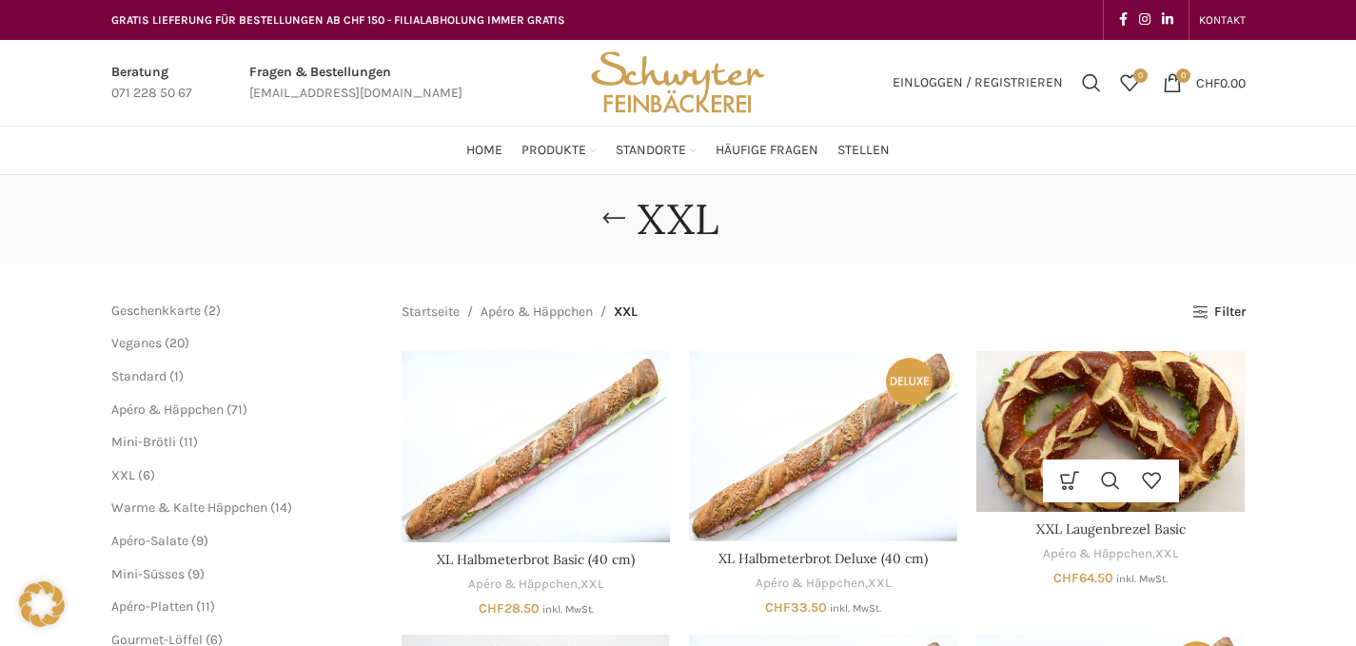
click at [1162, 429] on img "XXL Laugenbrezel Basic" at bounding box center [1110, 431] width 268 height 161
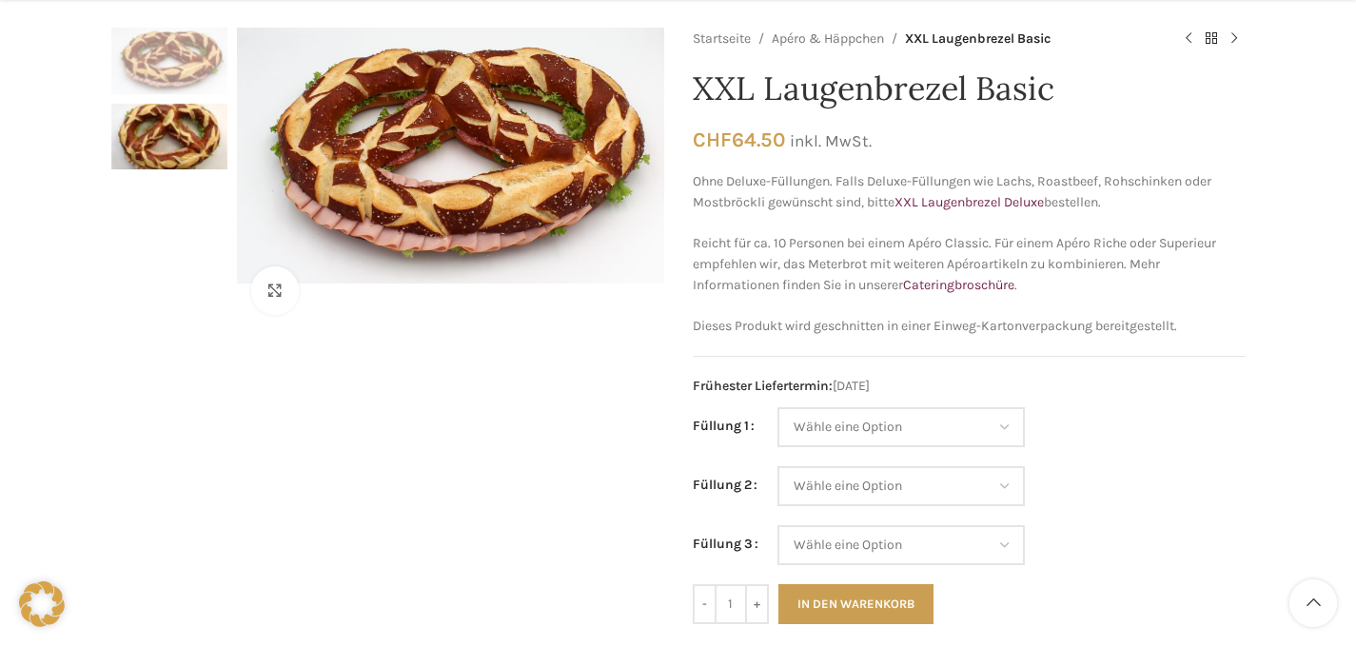
scroll to position [188, 0]
